Goal: Information Seeking & Learning: Learn about a topic

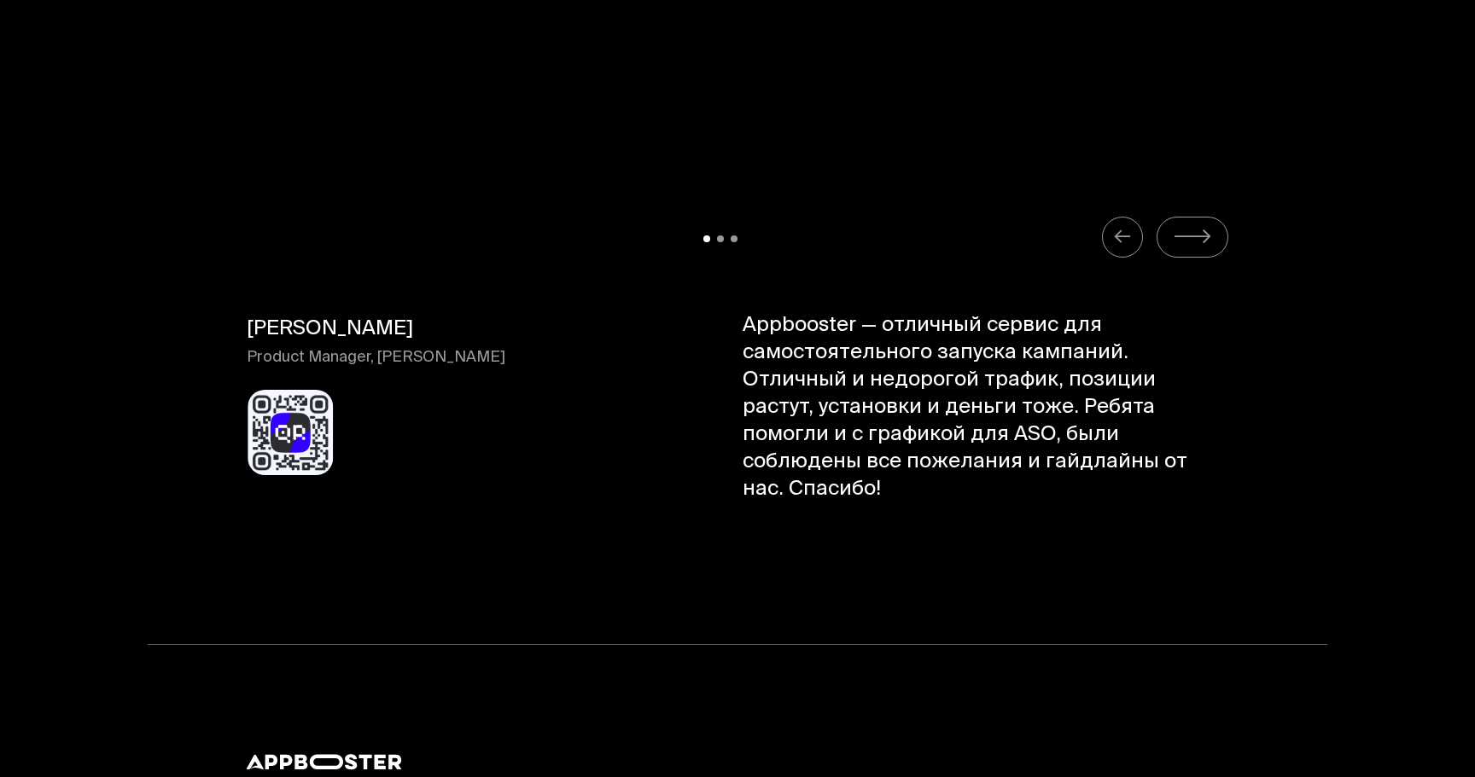
scroll to position [17642, 0]
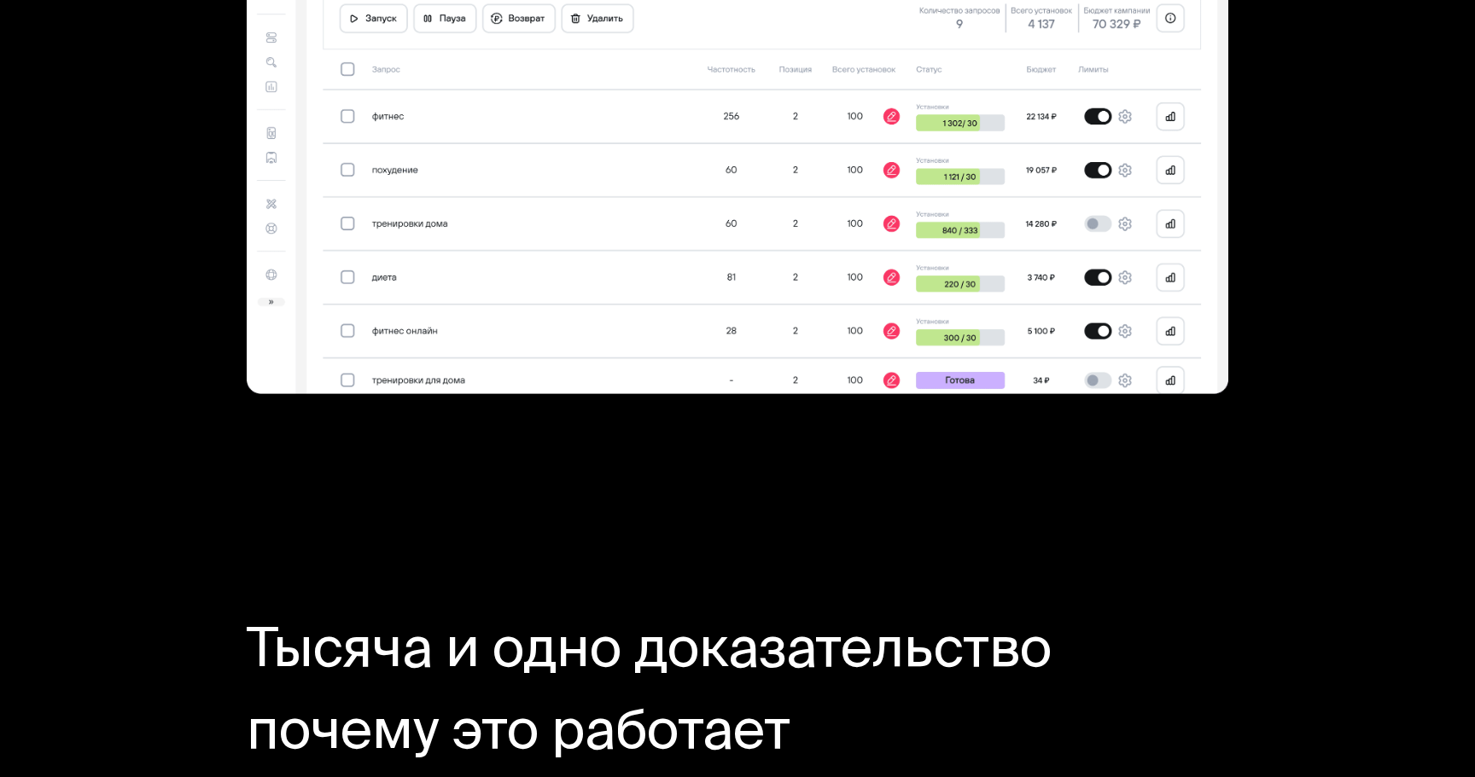
scroll to position [4724, 0]
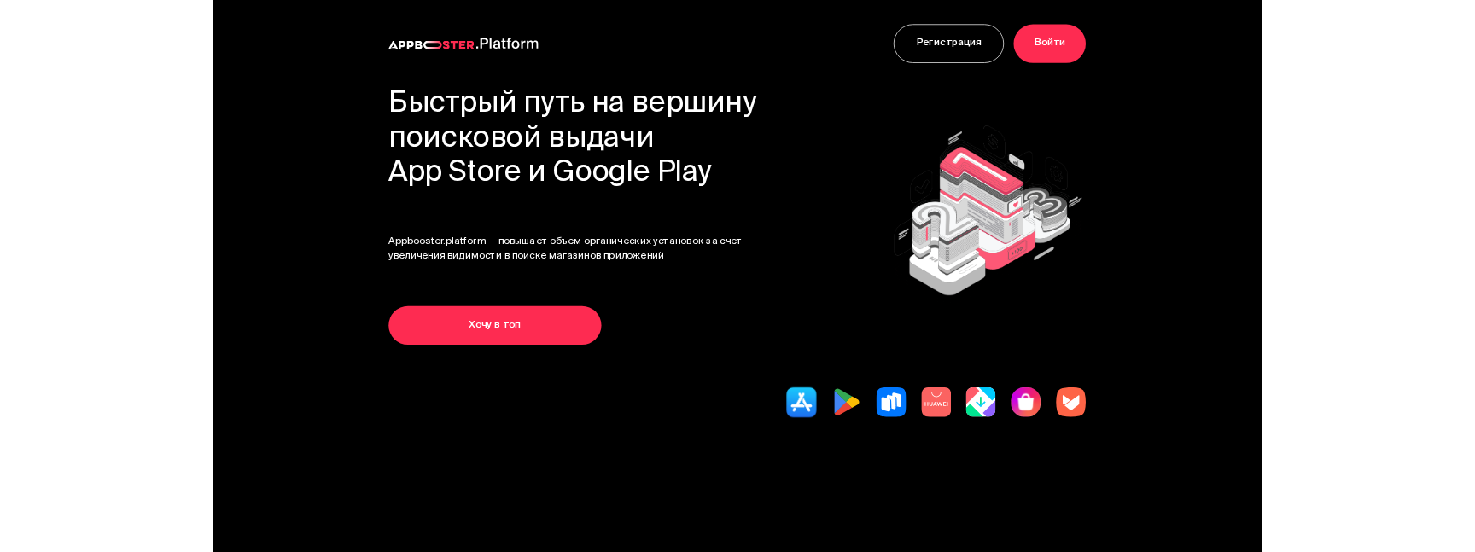
scroll to position [4724, 0]
